Goal: Navigation & Orientation: Find specific page/section

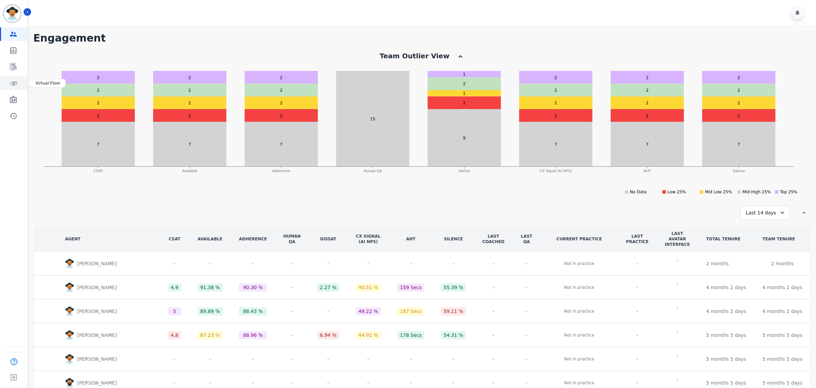
click at [9, 83] on icon "Sidebar" at bounding box center [13, 83] width 8 height 8
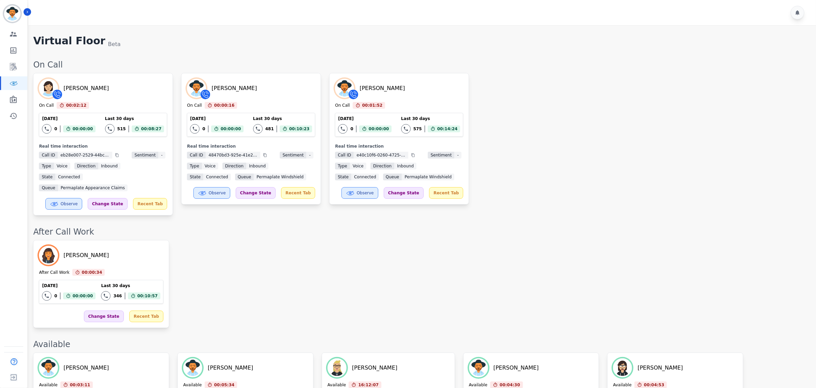
click at [550, 197] on div "[PERSON_NAME] On Call 00:02:12 Current State: On Call [DATE] 0 Total interactio…" at bounding box center [421, 144] width 776 height 143
